Goal: Task Accomplishment & Management: Use online tool/utility

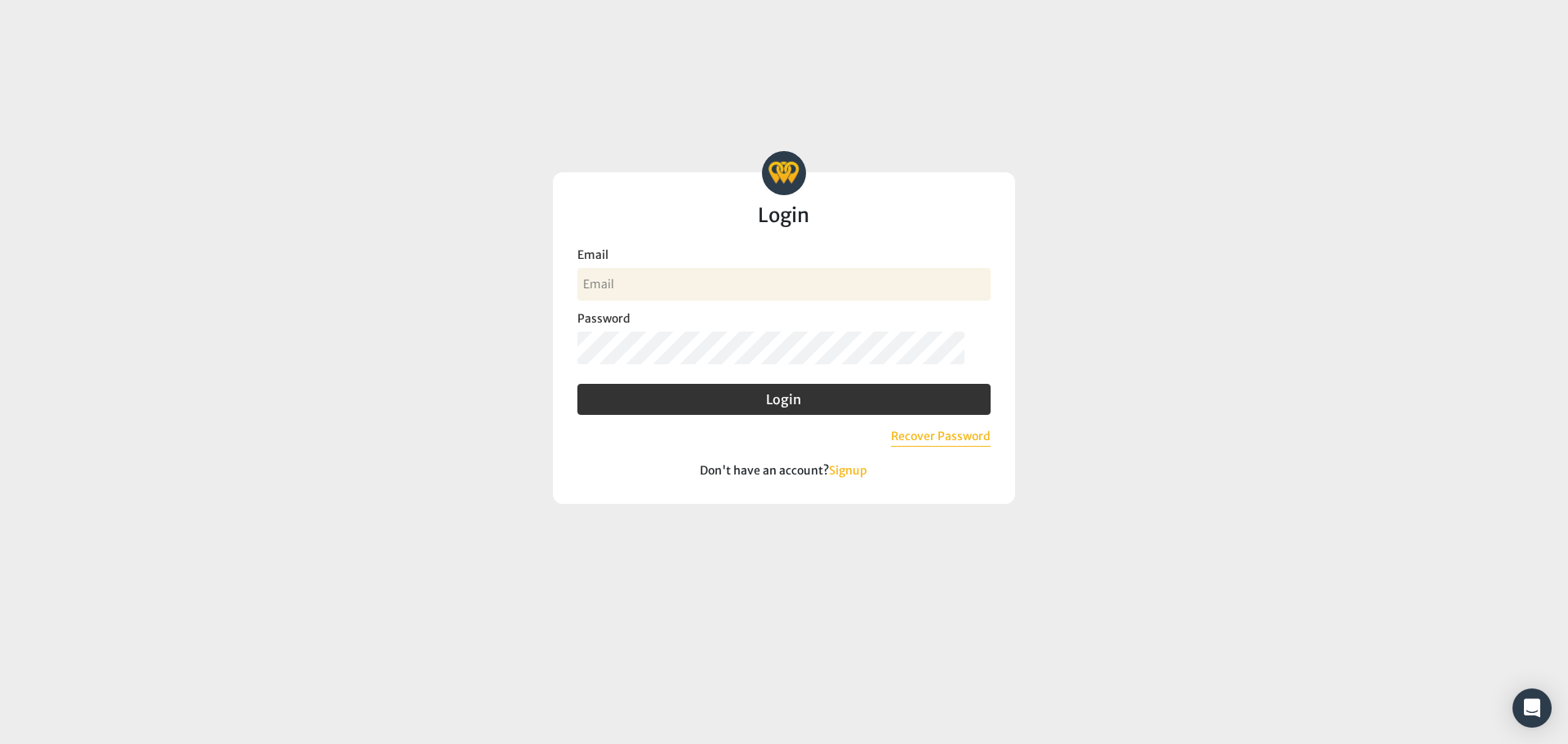
click at [737, 291] on input "Email" at bounding box center [784, 284] width 413 height 33
type input "[PERSON_NAME][EMAIL_ADDRESS][DOMAIN_NAME]"
click at [577, 384] on button "Login" at bounding box center [784, 400] width 413 height 31
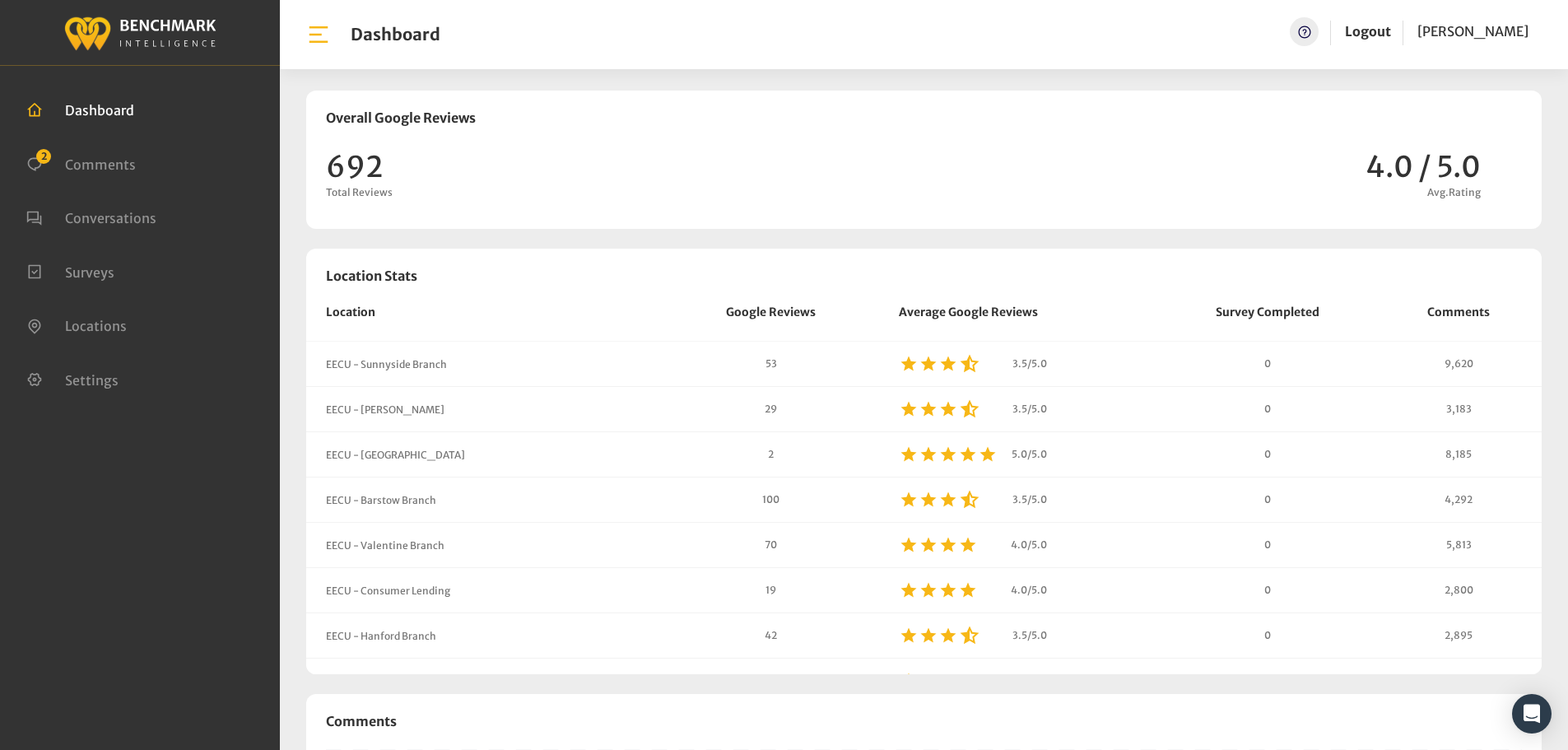
scroll to position [1411, 1568]
